Goal: Information Seeking & Learning: Compare options

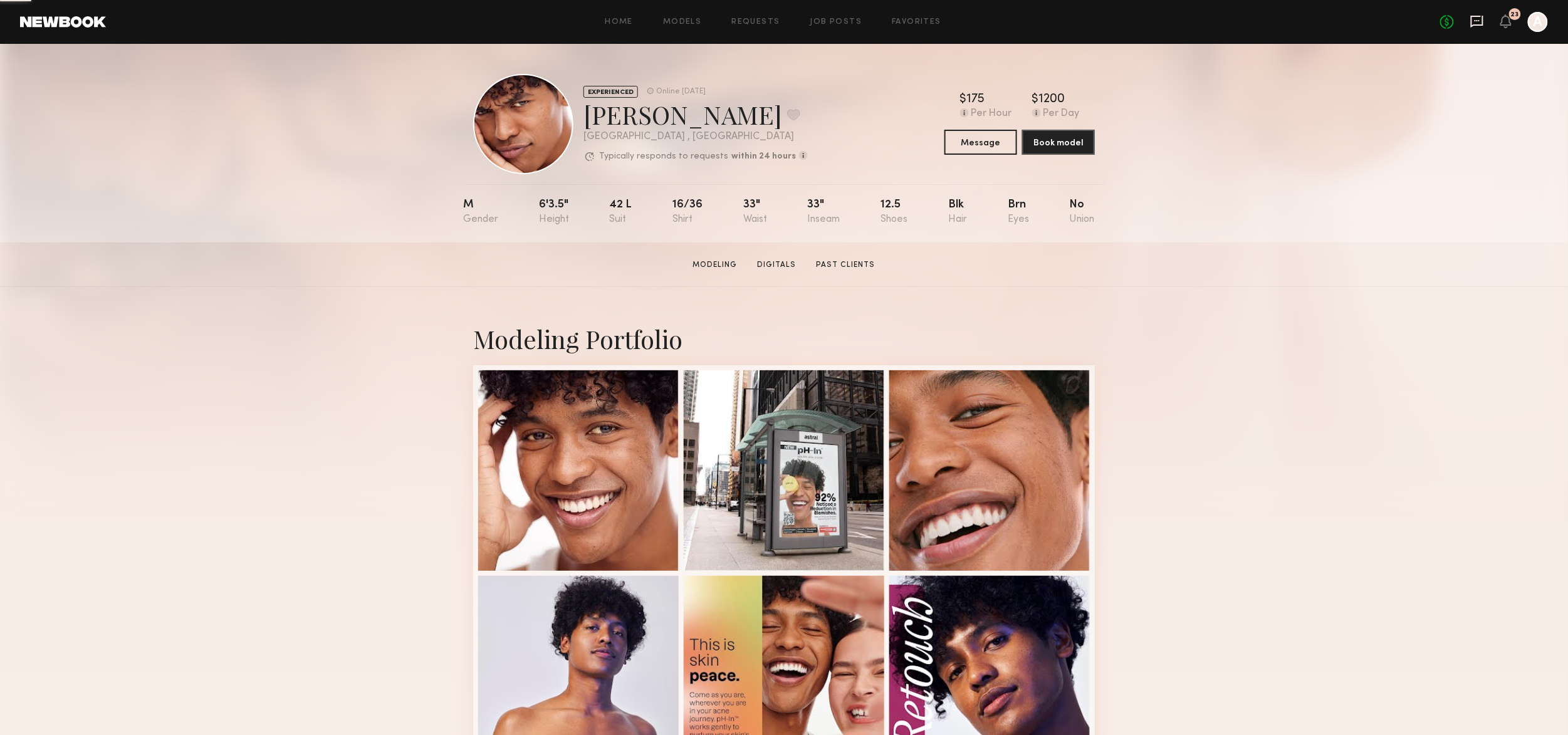
click at [1474, 21] on icon at bounding box center [1477, 21] width 14 height 14
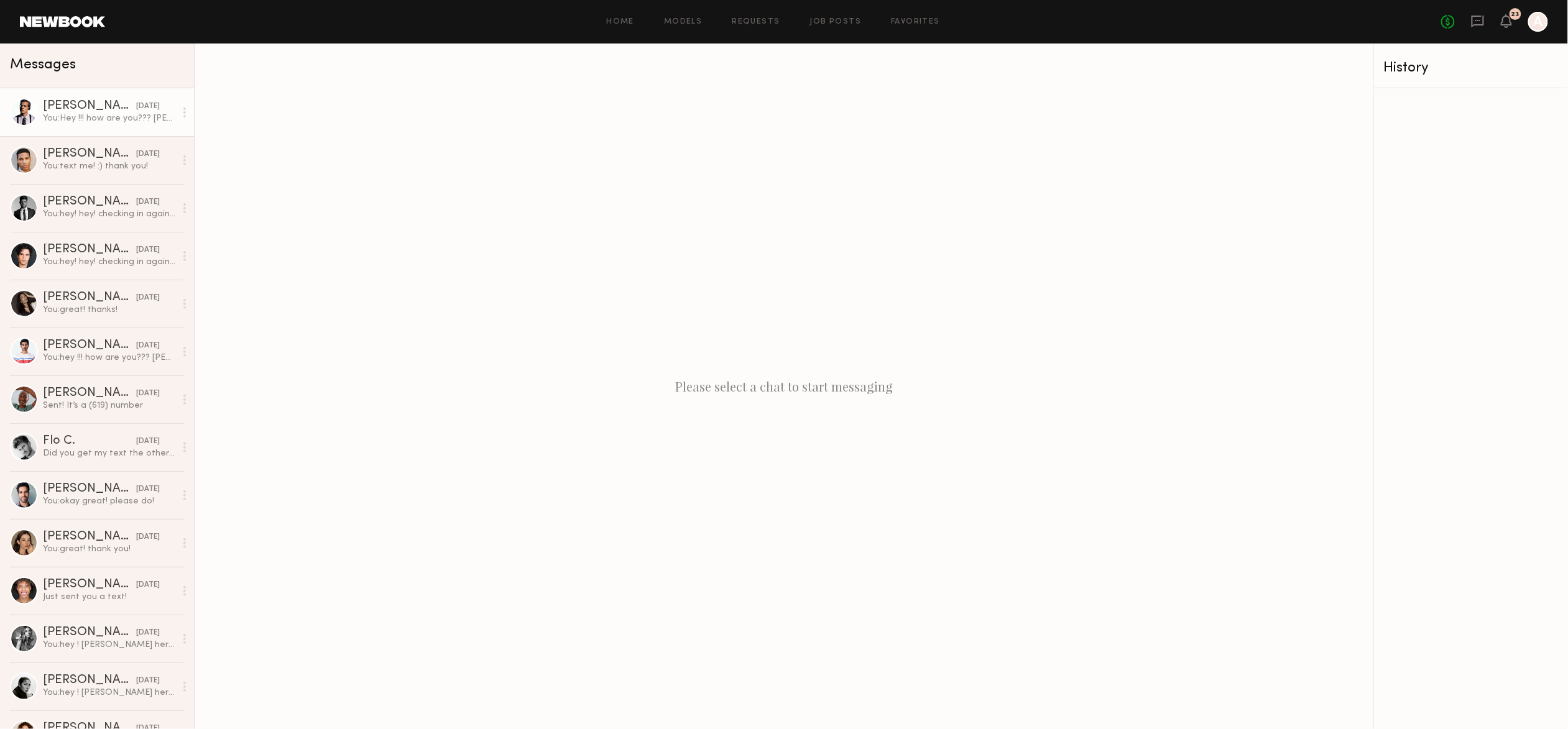
click at [89, 111] on div "Ryan B." at bounding box center [90, 106] width 94 height 13
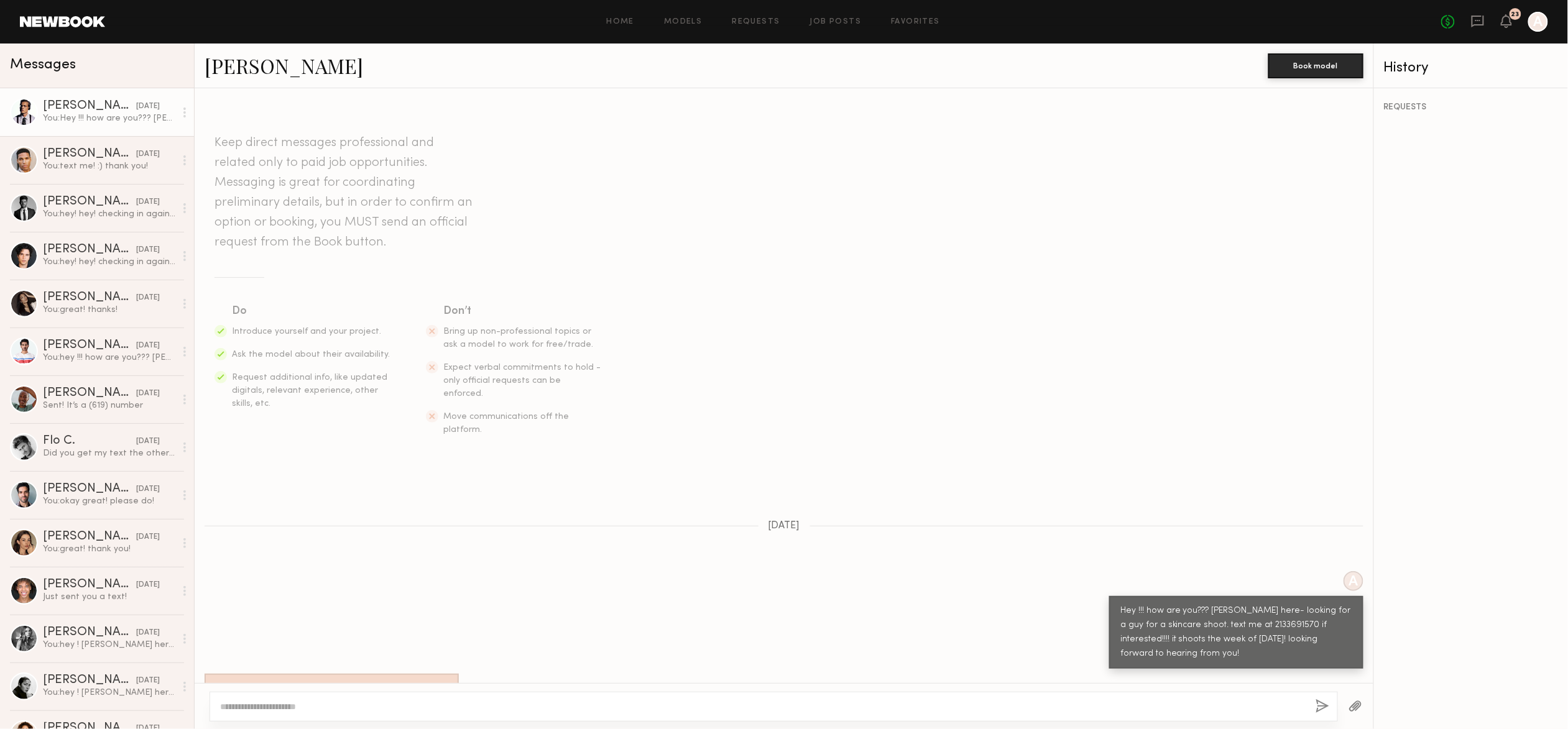
click at [257, 73] on link "Ryan B." at bounding box center [284, 66] width 159 height 27
click at [240, 62] on link "Ryan B." at bounding box center [284, 66] width 159 height 27
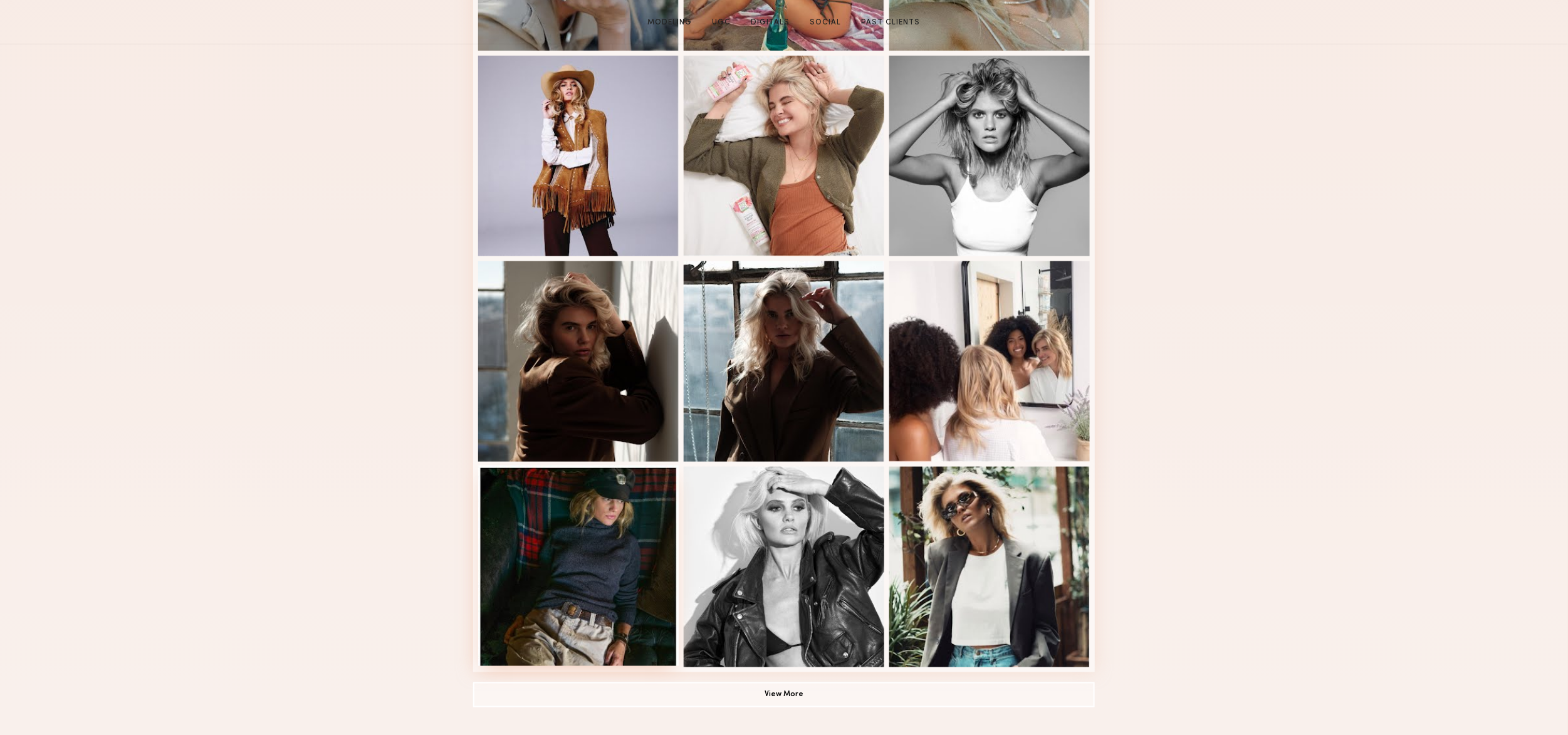
scroll to position [521, 0]
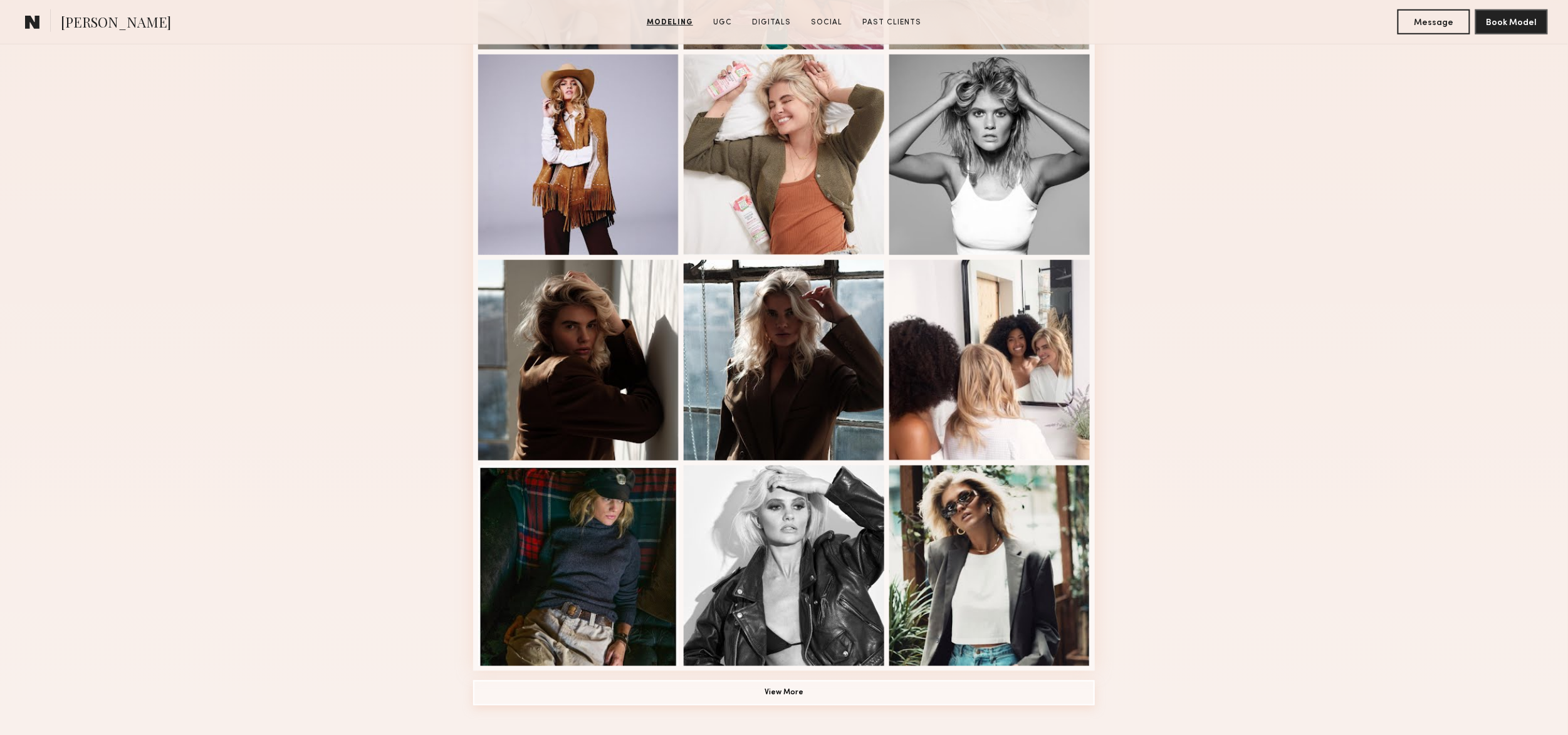
click at [800, 689] on button "View More" at bounding box center [784, 692] width 622 height 25
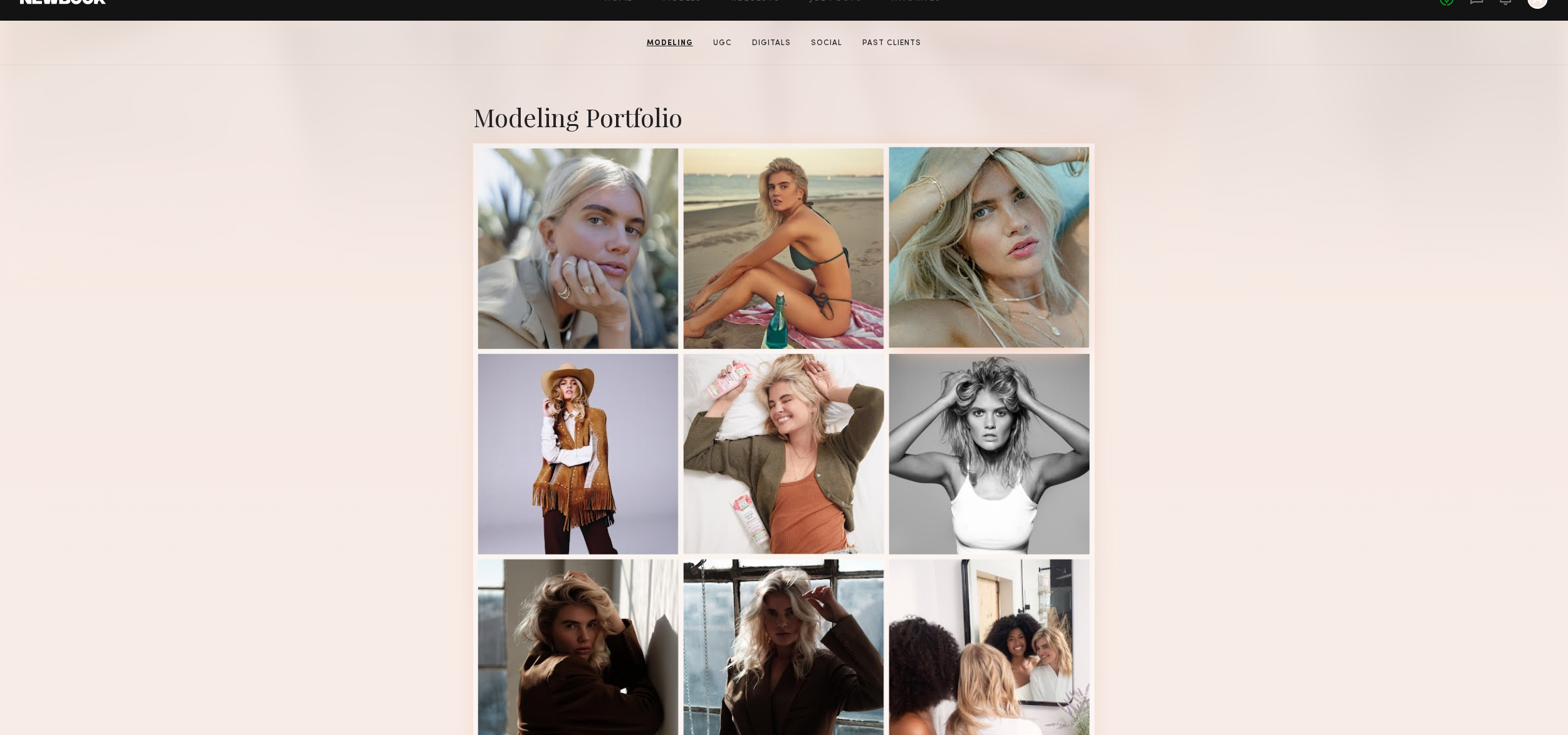
scroll to position [0, 0]
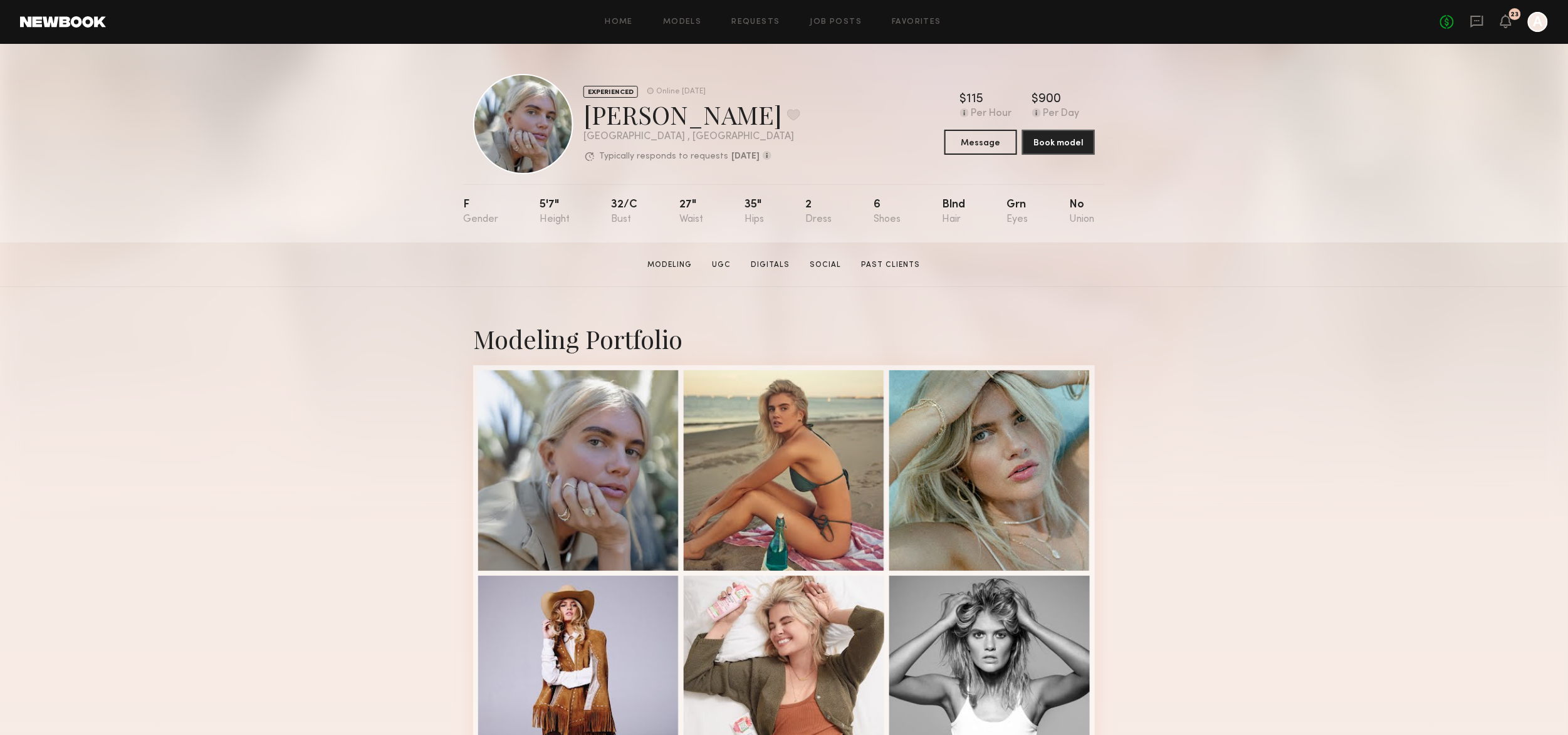
click at [606, 467] on div at bounding box center [578, 469] width 201 height 201
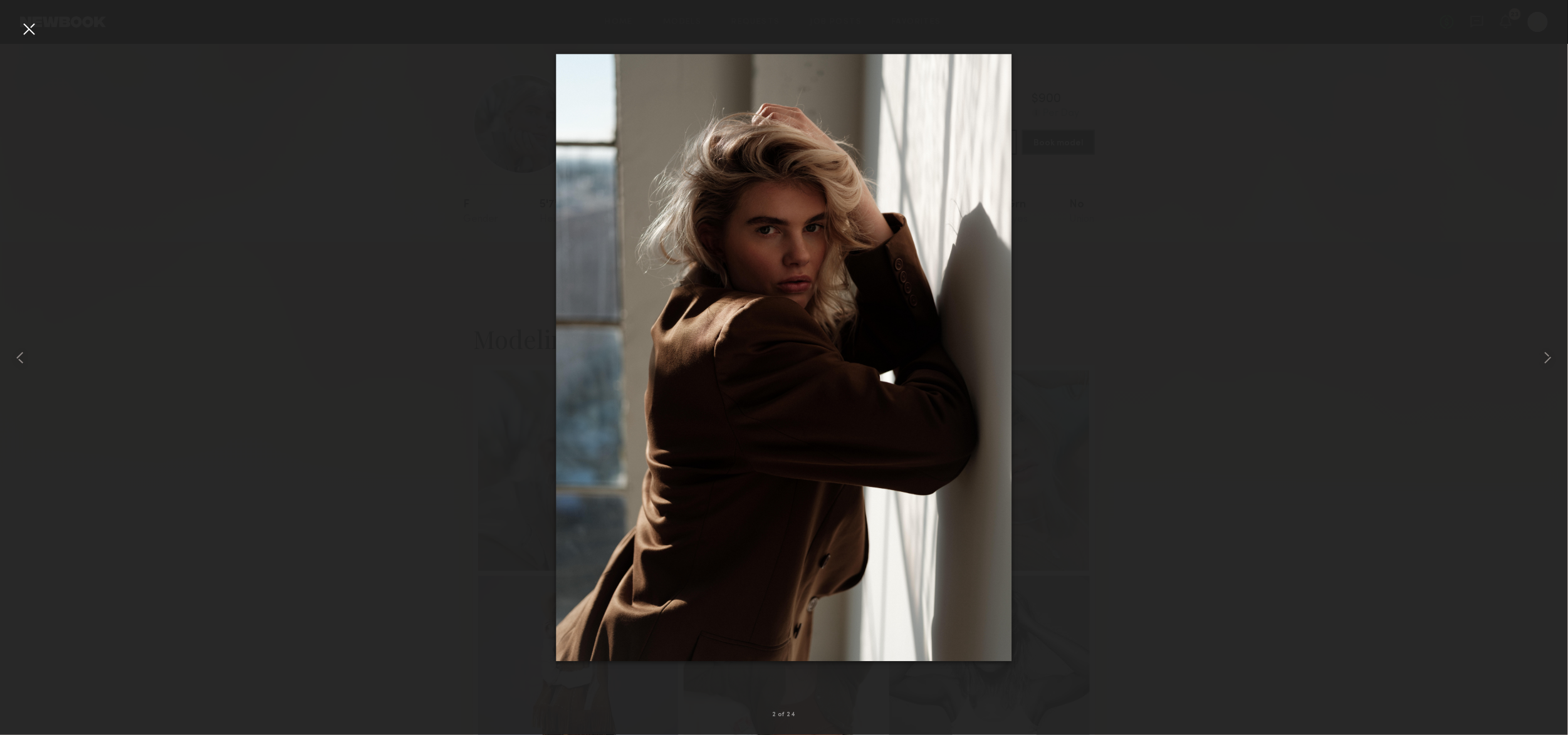
click at [37, 25] on div at bounding box center [29, 29] width 20 height 20
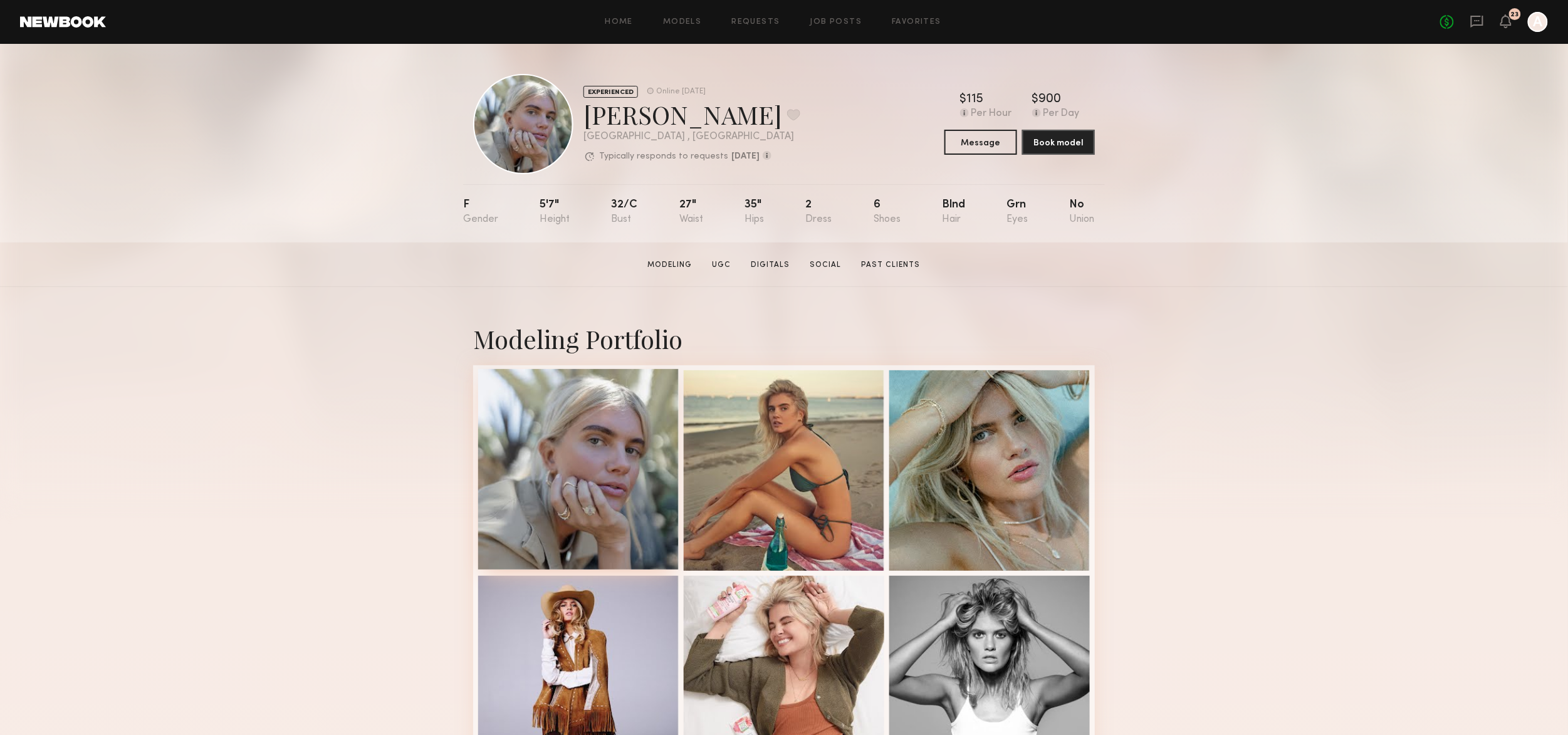
click at [615, 447] on div at bounding box center [578, 469] width 201 height 201
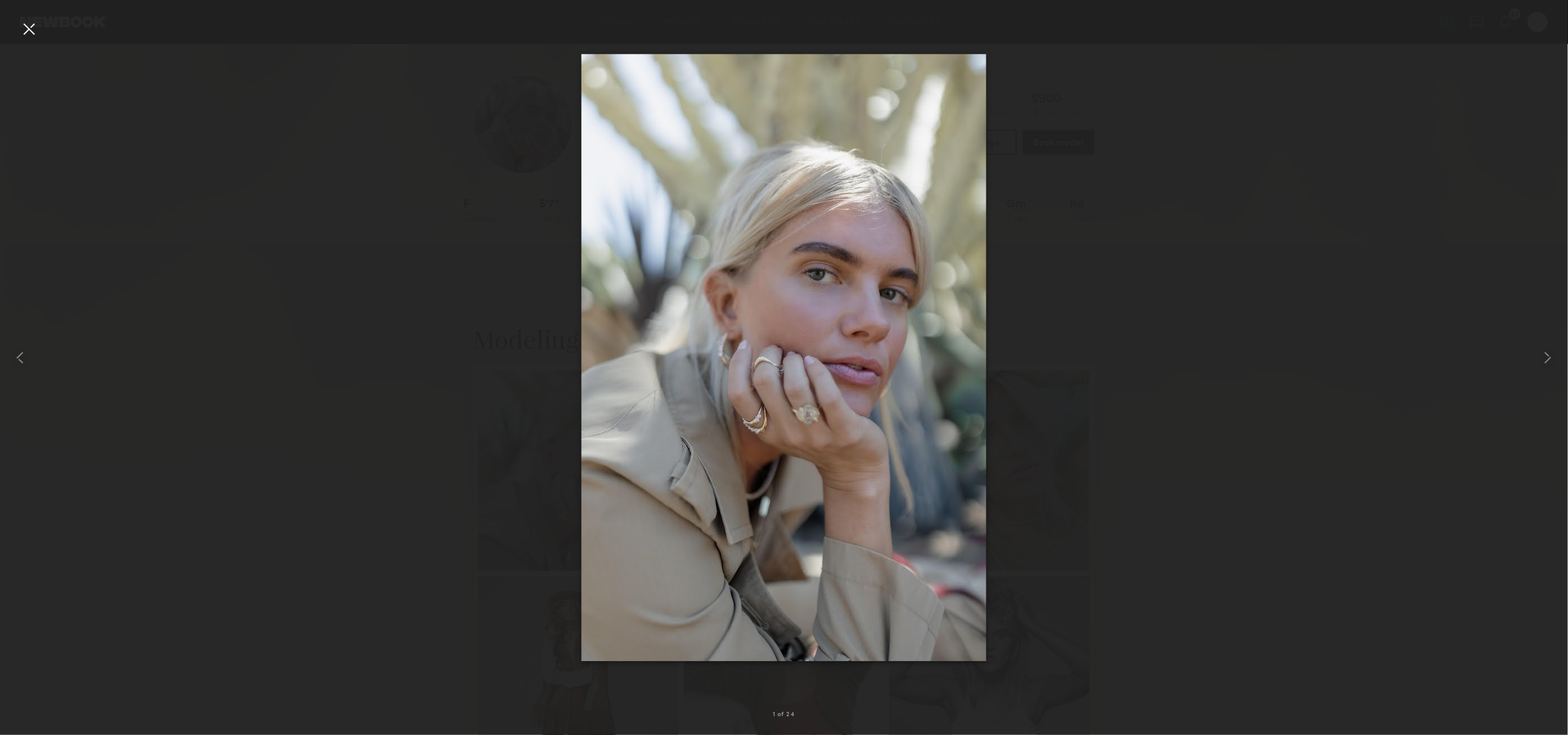
click at [29, 20] on div at bounding box center [29, 29] width 20 height 20
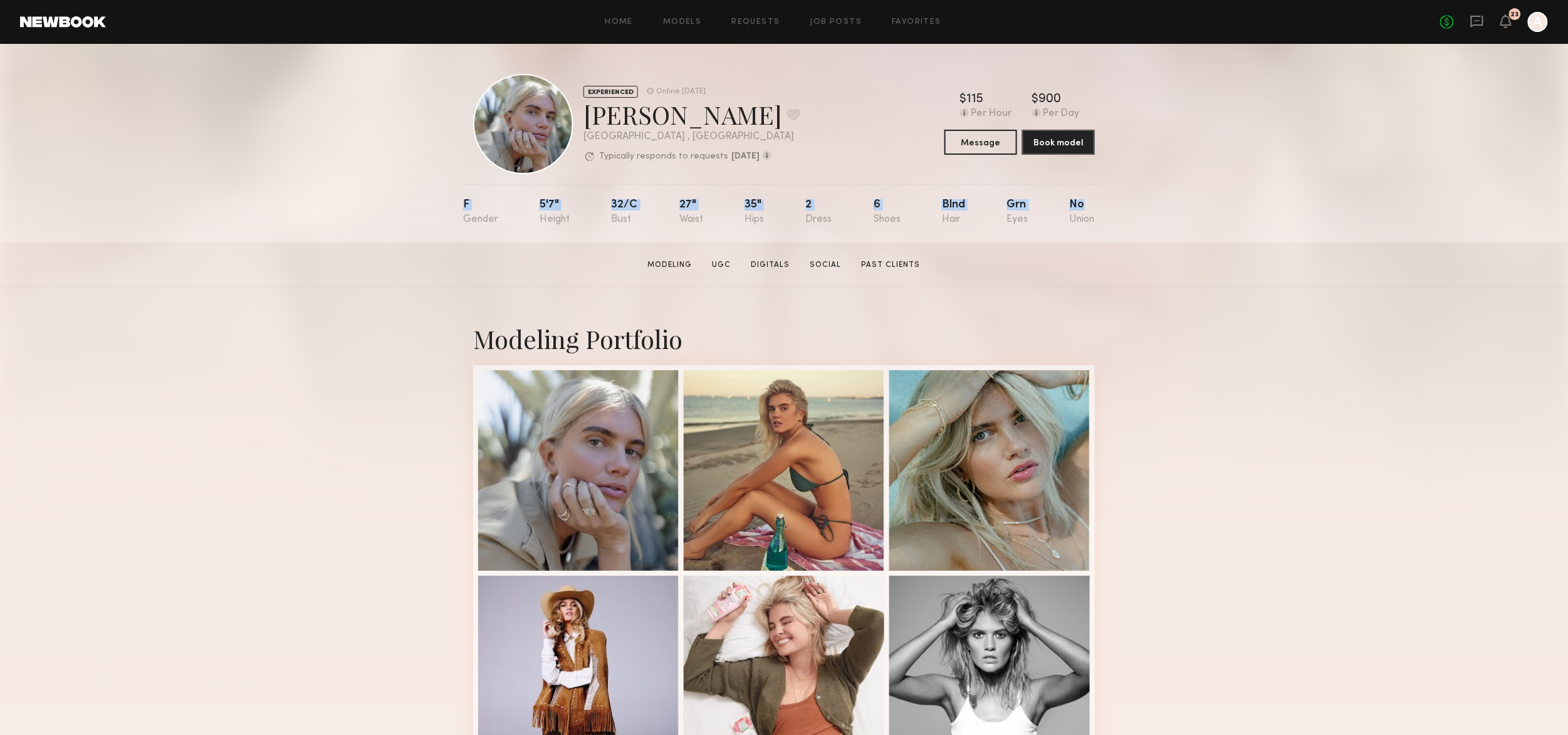
drag, startPoint x: 456, startPoint y: 201, endPoint x: 1098, endPoint y: 221, distance: 642.3
click at [1098, 221] on div "EXPERIENCED Online [DATE] [PERSON_NAME] Favorite [GEOGRAPHIC_DATA] , [GEOGRAPHI…" at bounding box center [784, 143] width 1568 height 199
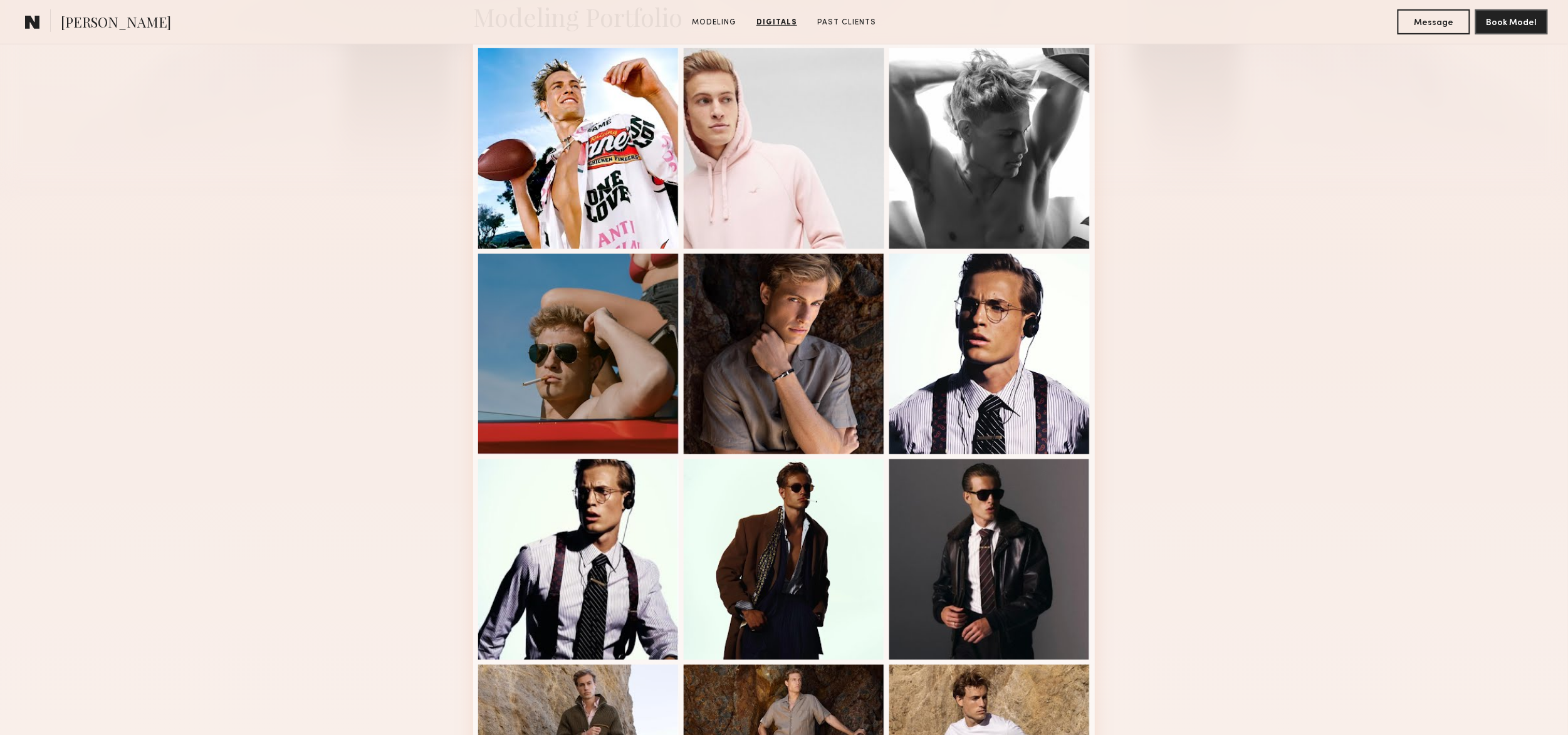
scroll to position [249, 0]
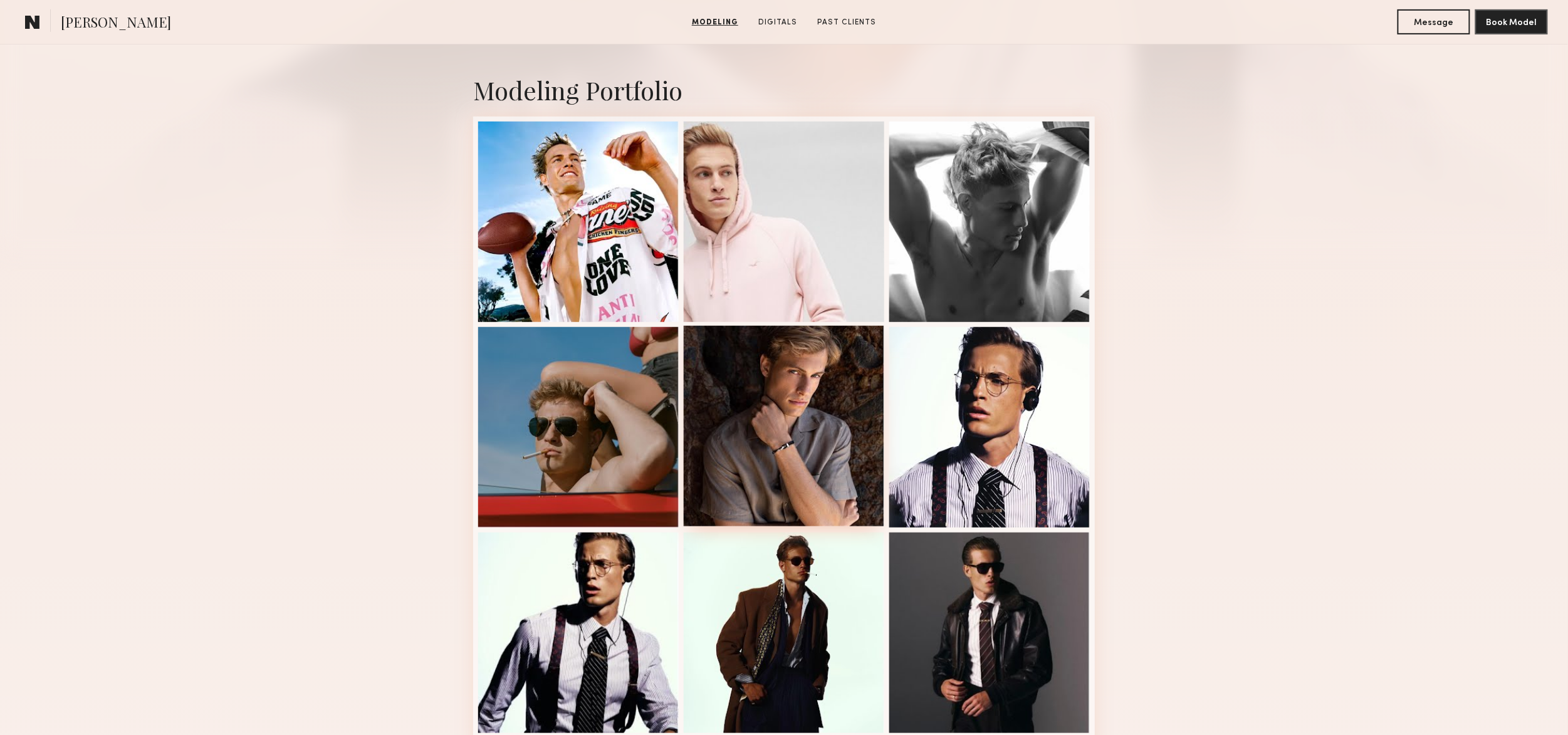
click at [826, 394] on div at bounding box center [784, 426] width 201 height 201
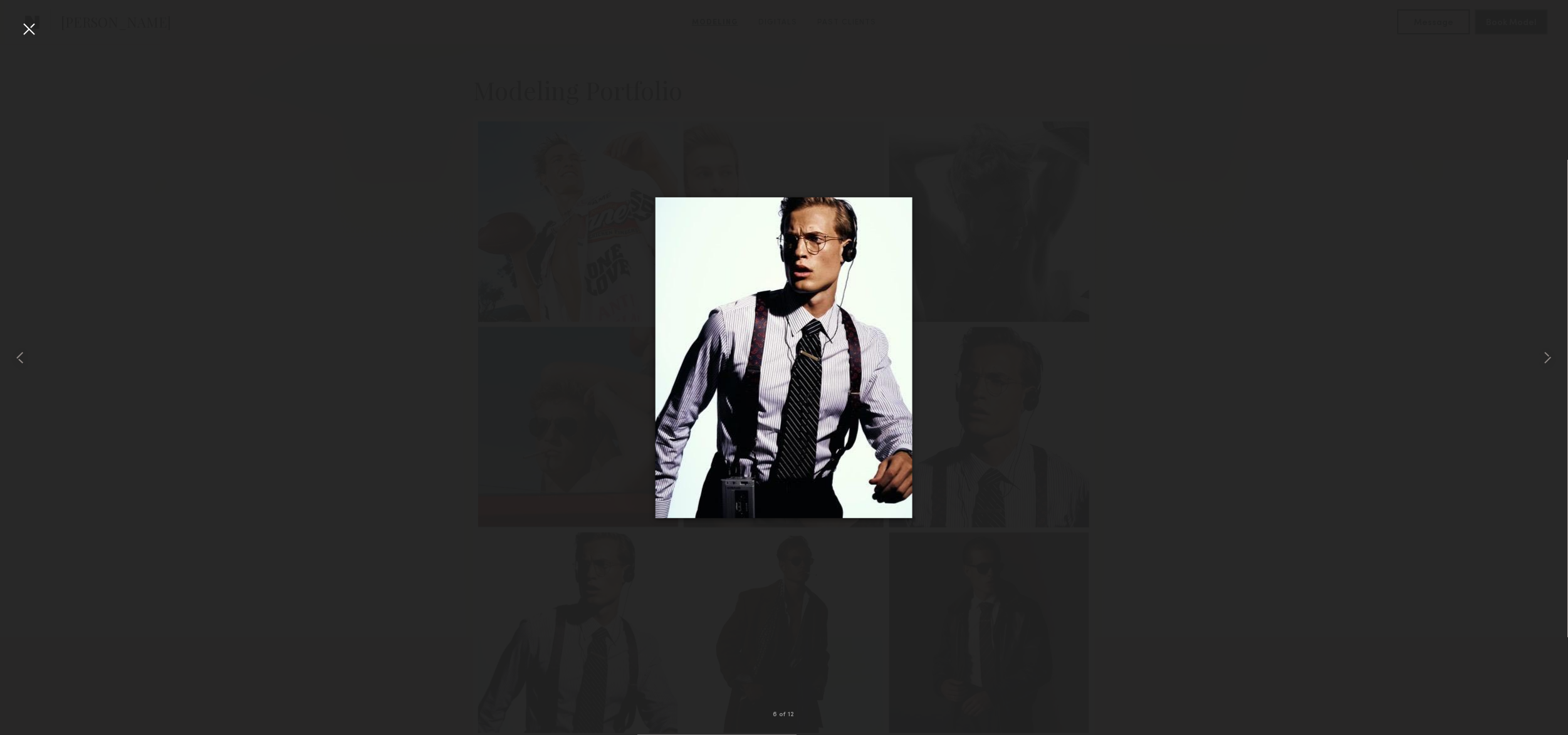
click at [33, 30] on div at bounding box center [29, 29] width 20 height 20
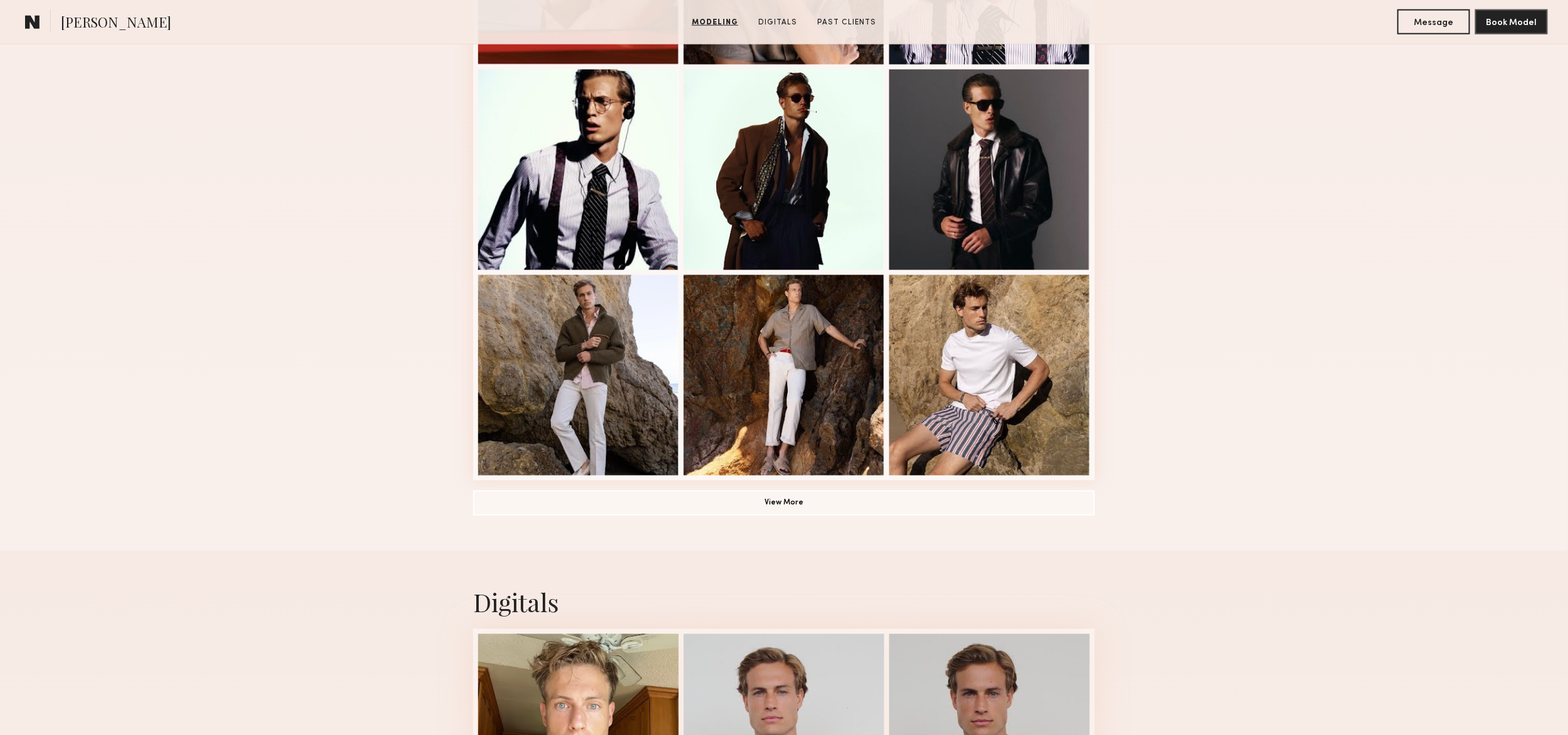
scroll to position [0, 0]
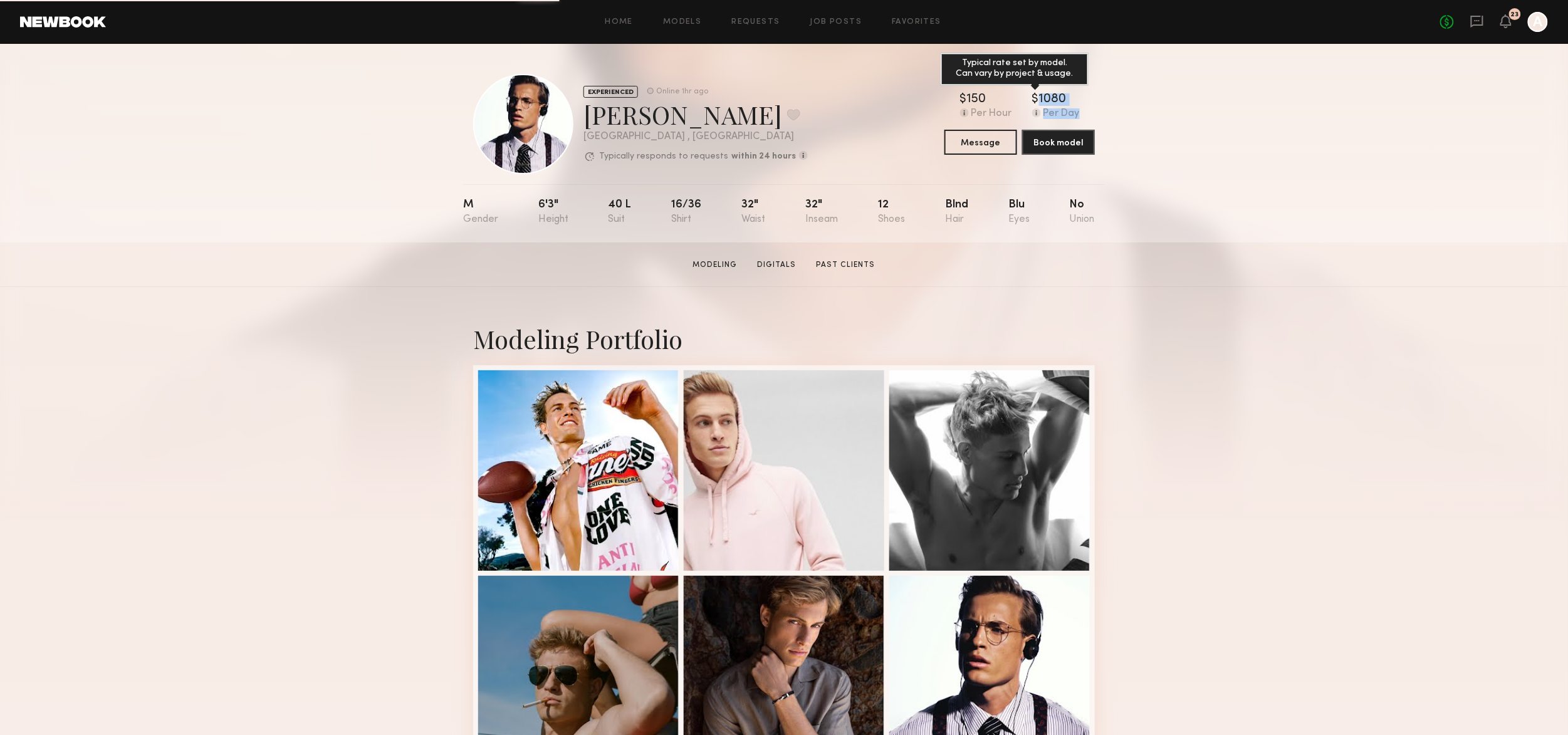
drag, startPoint x: 1089, startPoint y: 114, endPoint x: 1039, endPoint y: 94, distance: 53.9
click at [1039, 94] on div "$ Typical rate set by model. Can vary by project & usage. 150 Per Hour $ Typica…" at bounding box center [1020, 106] width 150 height 26
click at [1179, 130] on div "EXPERIENCED Online 1hr ago [PERSON_NAME] Favorite [GEOGRAPHIC_DATA] , [GEOGRAPH…" at bounding box center [784, 143] width 1568 height 199
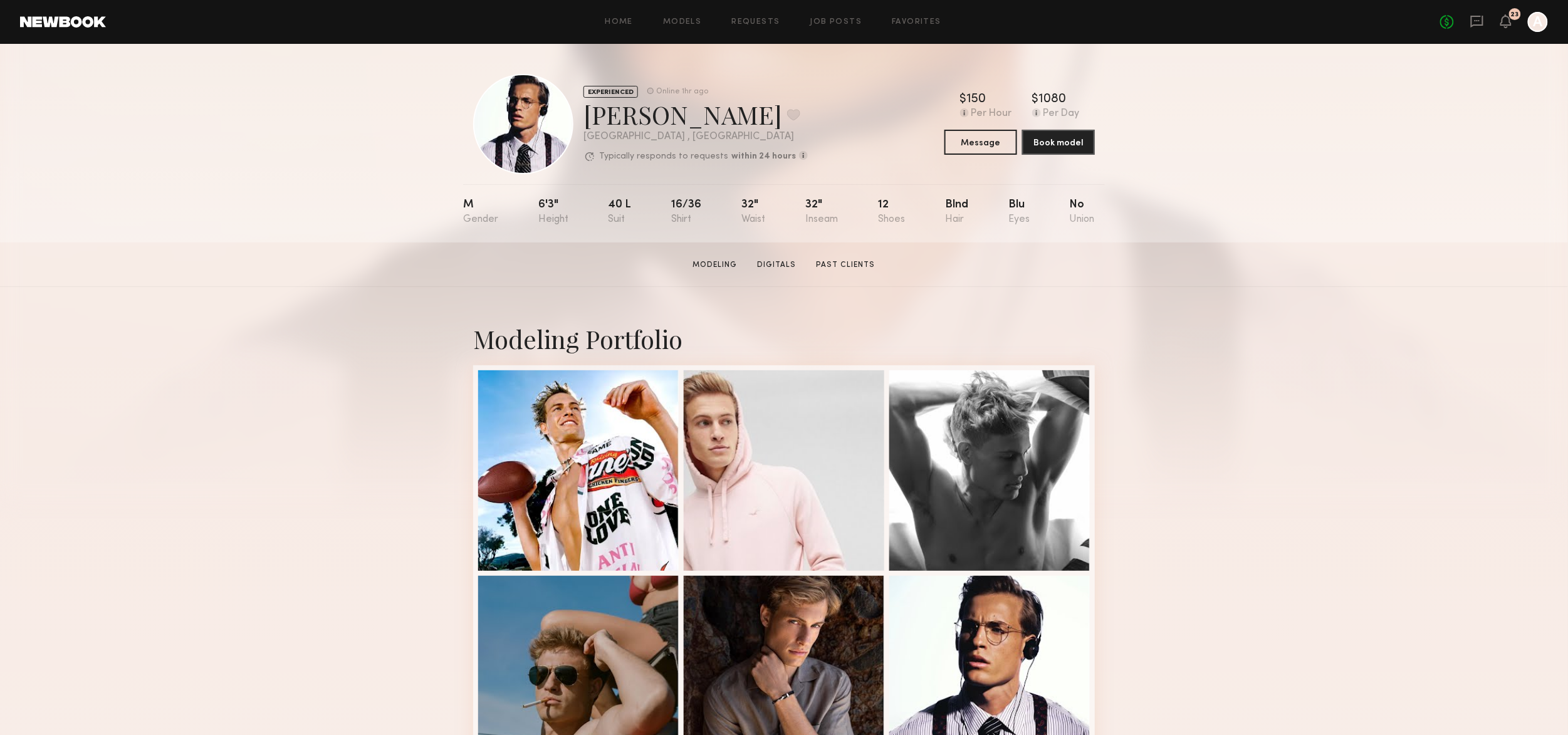
drag, startPoint x: 1035, startPoint y: 99, endPoint x: 1082, endPoint y: 103, distance: 47.2
click at [1082, 103] on div "$ Typical rate set by model. Can vary by project & usage. 150 Per Hour $ Typica…" at bounding box center [1020, 106] width 150 height 26
drag, startPoint x: 1115, startPoint y: 219, endPoint x: 432, endPoint y: 203, distance: 683.2
click at [432, 203] on div "EXPERIENCED Online 1hr ago [PERSON_NAME] Favorite [GEOGRAPHIC_DATA] , [GEOGRAPH…" at bounding box center [784, 143] width 1568 height 199
click at [450, 200] on div "EXPERIENCED Online 1hr ago [PERSON_NAME] Favorite [GEOGRAPHIC_DATA] , [GEOGRAPH…" at bounding box center [784, 143] width 1568 height 199
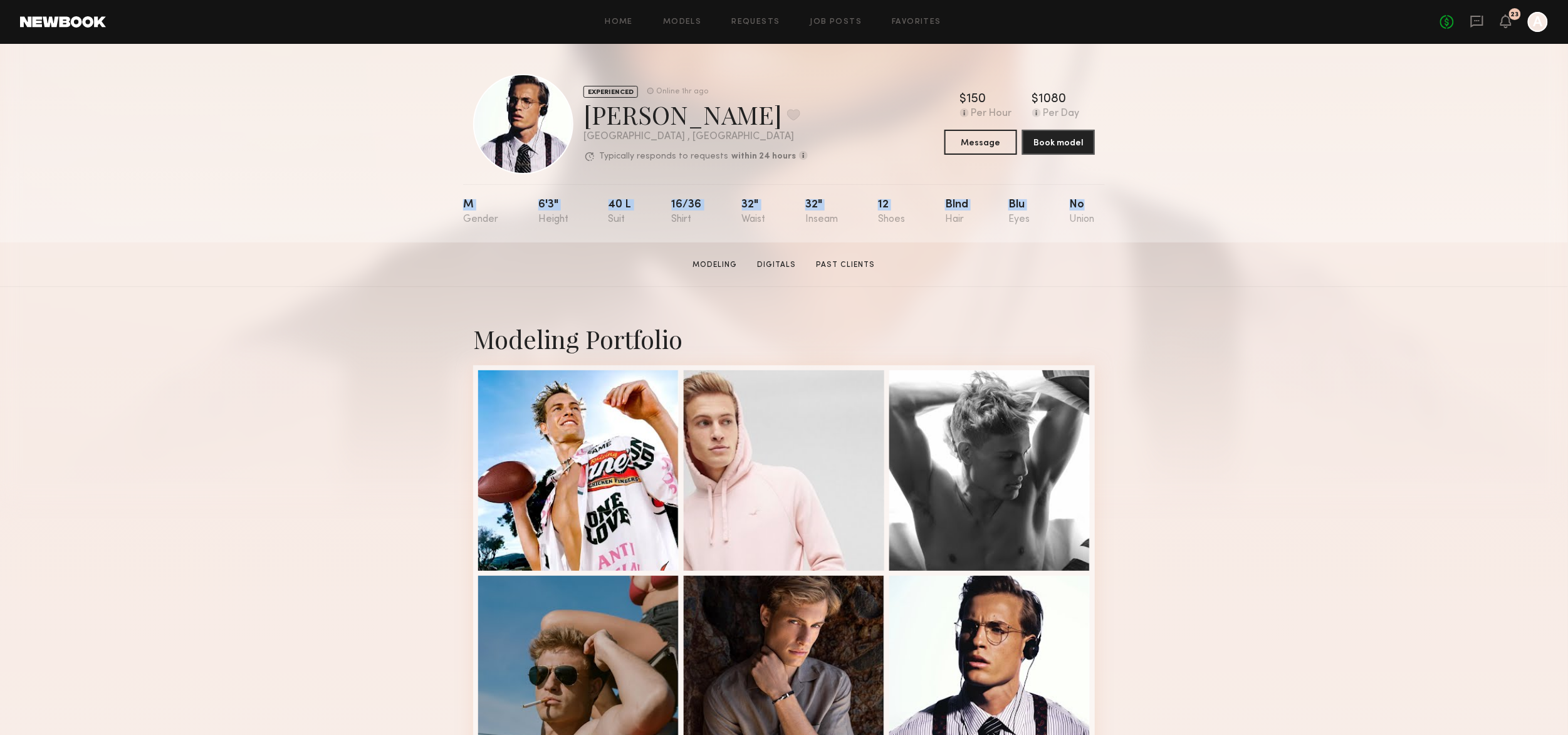
drag, startPoint x: 451, startPoint y: 200, endPoint x: 1128, endPoint y: 227, distance: 677.5
click at [1128, 227] on div "EXPERIENCED Online 1hr ago Ryan B. Favorite Los Angeles , CA Typically responds…" at bounding box center [784, 143] width 1568 height 199
copy div "M 6'3" 40 l 16/36 32" 32" 12 Blnd Blu No"
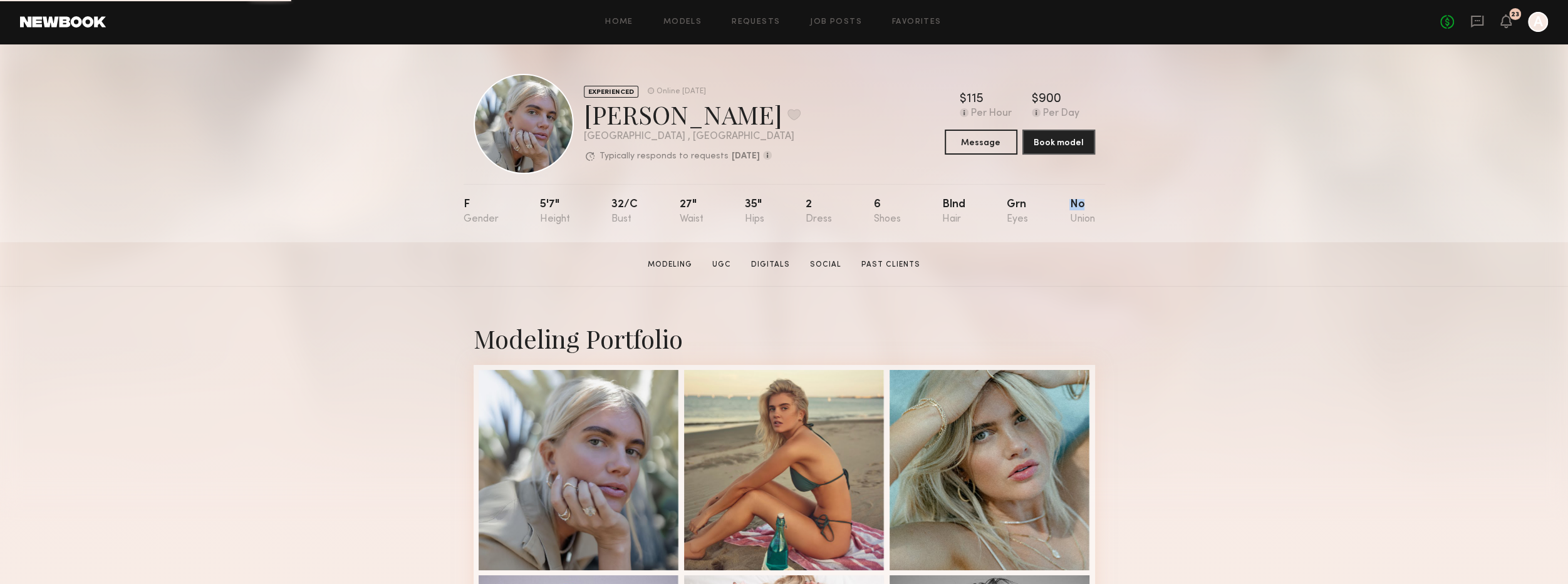
drag, startPoint x: 1105, startPoint y: 216, endPoint x: 1009, endPoint y: 215, distance: 96.0
click at [1009, 215] on div "EXPERIENCED Online [DATE] [PERSON_NAME] Favorite [GEOGRAPHIC_DATA] , [GEOGRAPHI…" at bounding box center [784, 143] width 1568 height 198
drag, startPoint x: 906, startPoint y: 218, endPoint x: 442, endPoint y: 206, distance: 464.2
click at [442, 206] on div "EXPERIENCED Online [DATE] [PERSON_NAME] Favorite [GEOGRAPHIC_DATA] , [GEOGRAPHI…" at bounding box center [784, 143] width 1568 height 198
copy div "F 5'7" 32/c 27" 35" 2 6"
